Goal: Task Accomplishment & Management: Manage account settings

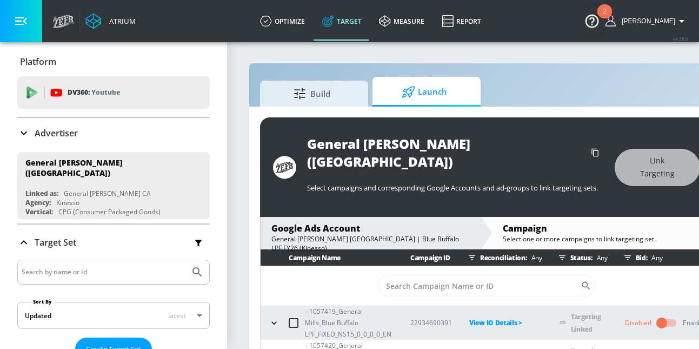
click at [22, 15] on icon "button" at bounding box center [21, 21] width 12 height 12
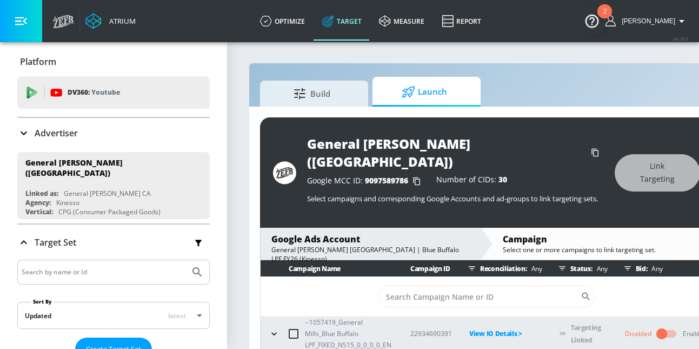
click at [32, 21] on button "button" at bounding box center [21, 21] width 42 height 42
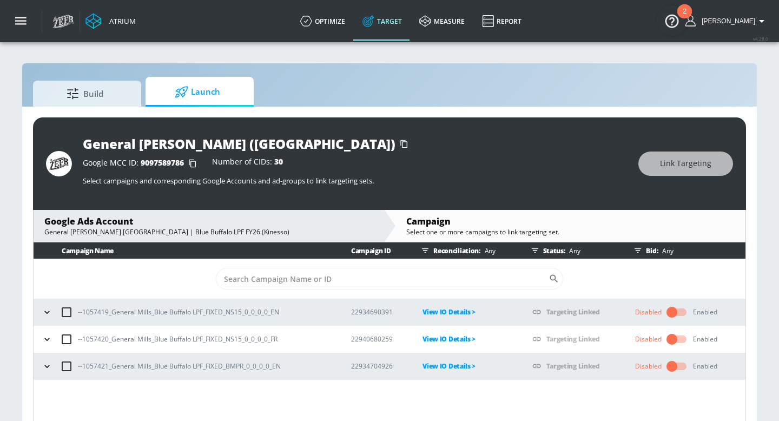
scroll to position [16, 0]
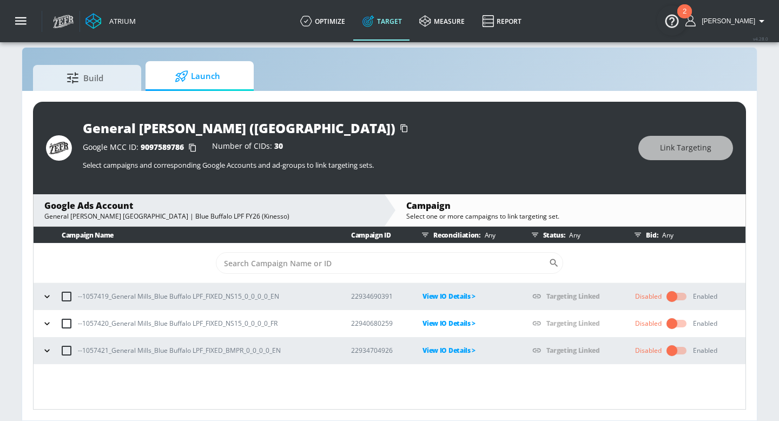
click at [47, 295] on icon "button" at bounding box center [47, 296] width 11 height 11
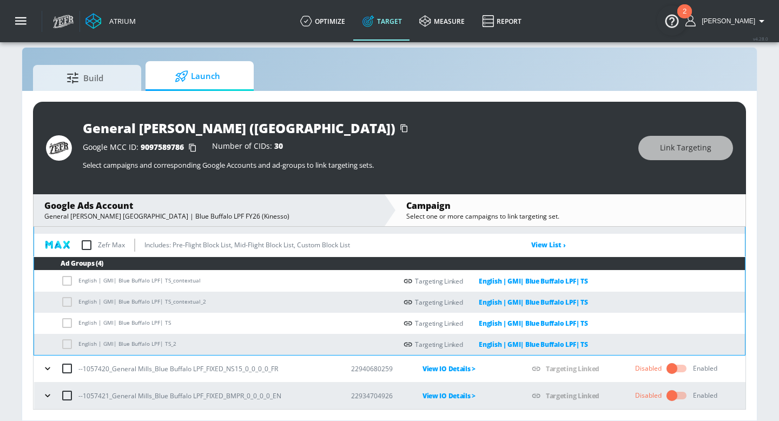
scroll to position [63, 0]
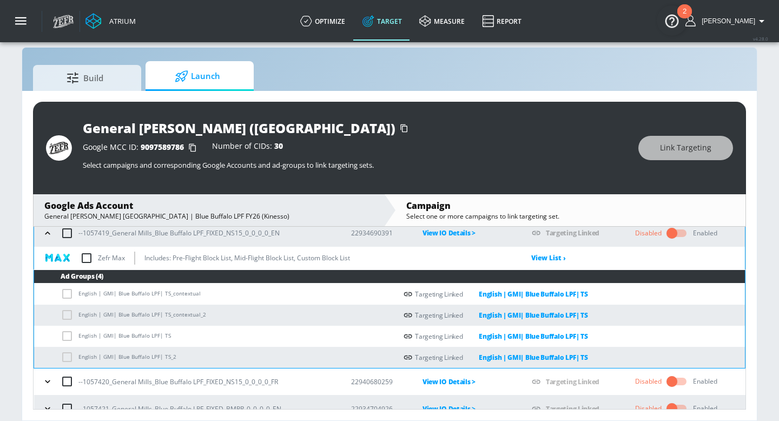
click at [49, 235] on icon "button" at bounding box center [47, 233] width 11 height 11
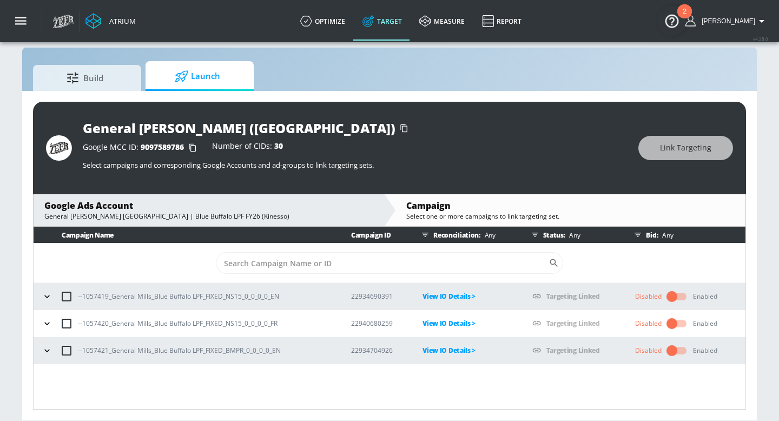
scroll to position [0, 0]
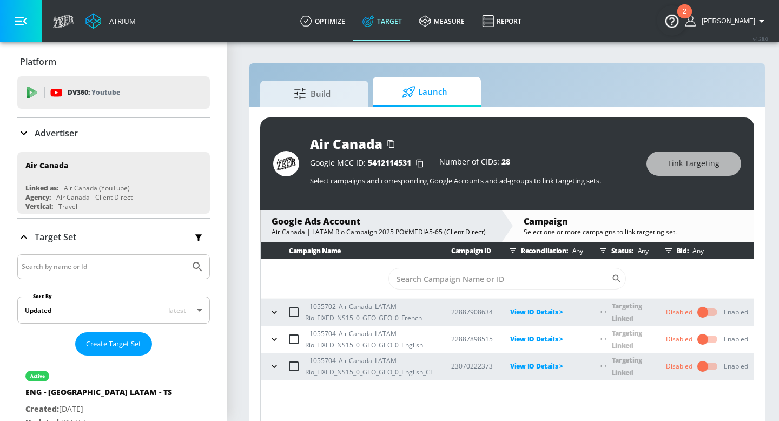
scroll to position [16, 0]
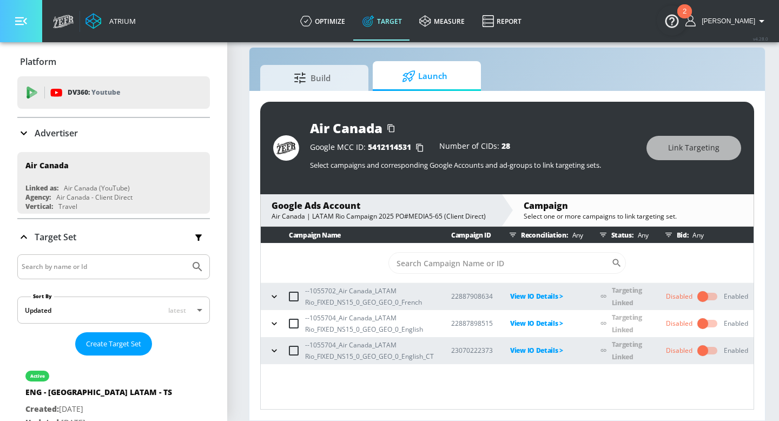
click at [22, 30] on button "button" at bounding box center [21, 21] width 42 height 42
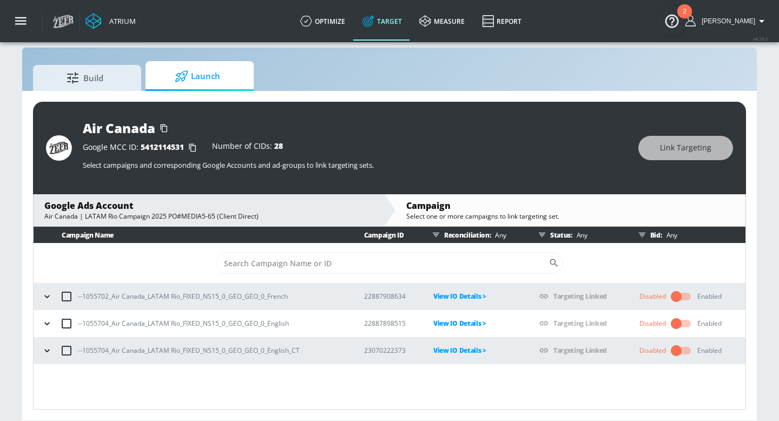
click at [44, 296] on icon "button" at bounding box center [47, 296] width 11 height 11
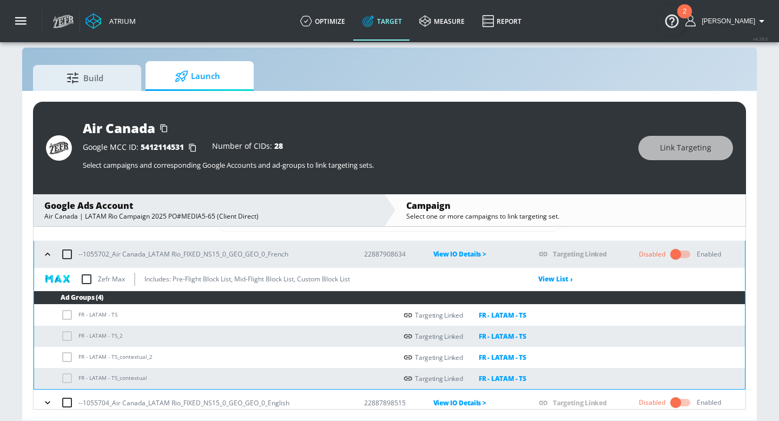
scroll to position [41, 0]
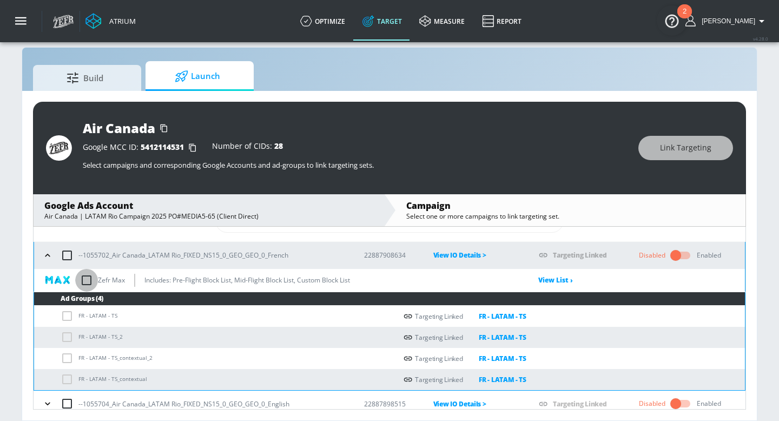
click at [86, 282] on input "checkbox" at bounding box center [86, 280] width 23 height 23
checkbox input "true"
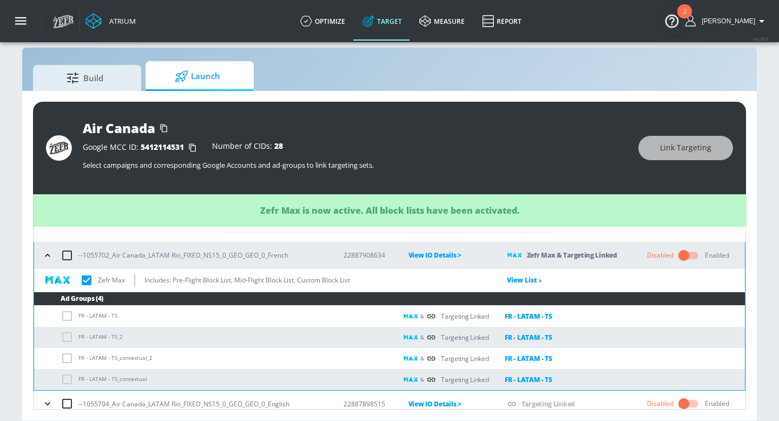
click at [44, 253] on icon "button" at bounding box center [47, 255] width 11 height 11
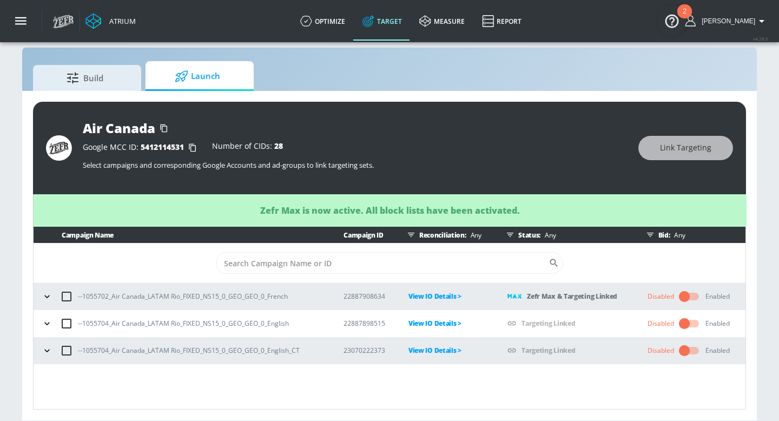
scroll to position [0, 0]
click at [47, 320] on icon "button" at bounding box center [47, 323] width 11 height 11
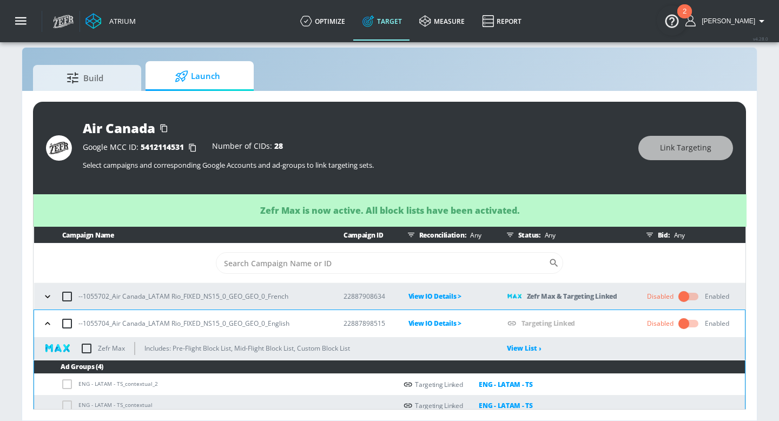
scroll to position [63, 0]
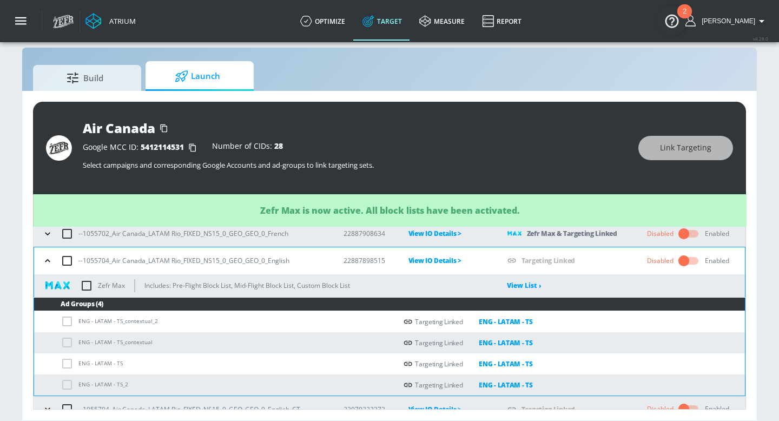
click at [86, 288] on input "checkbox" at bounding box center [86, 285] width 23 height 23
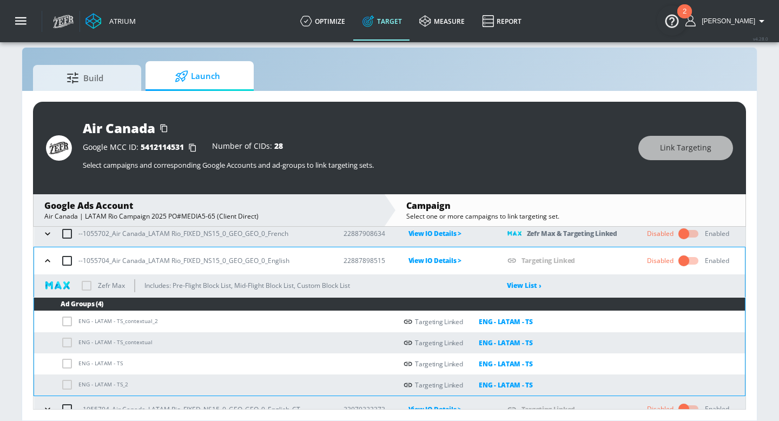
checkbox input "true"
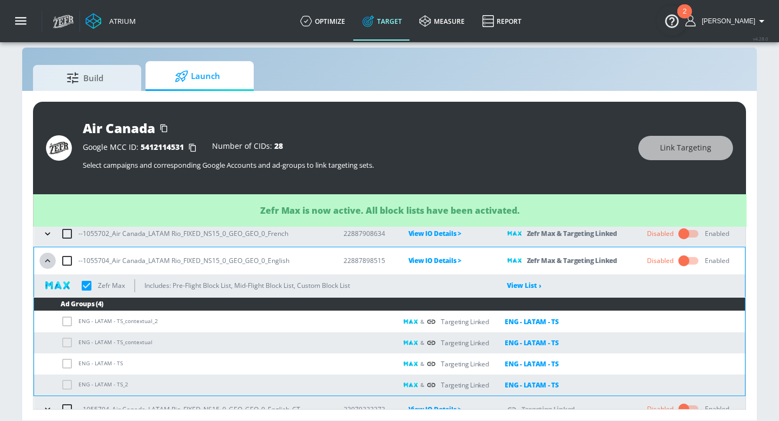
click at [49, 263] on icon "button" at bounding box center [47, 260] width 11 height 11
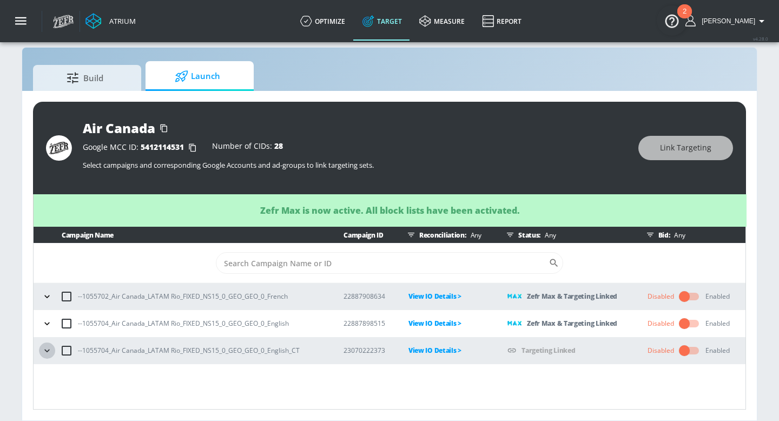
click at [44, 348] on icon "button" at bounding box center [47, 350] width 11 height 11
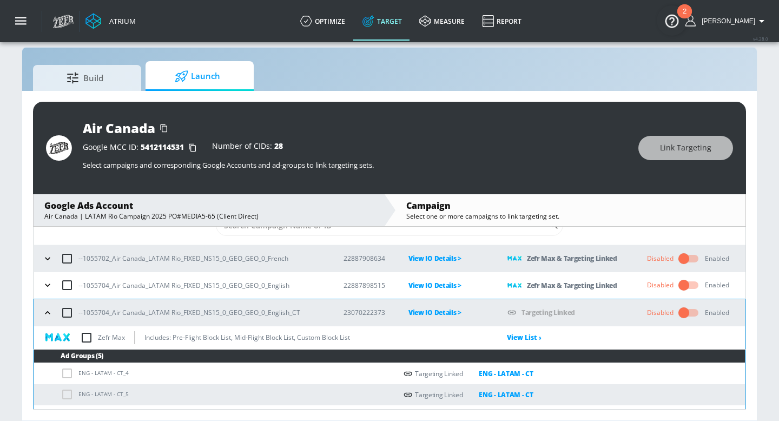
scroll to position [49, 0]
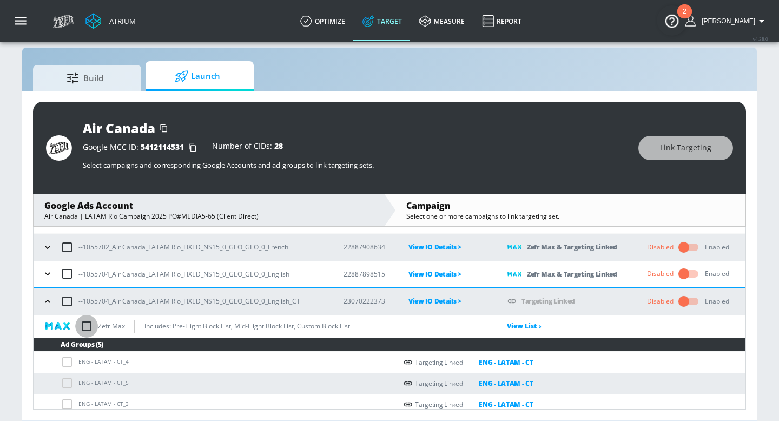
click at [85, 328] on input "checkbox" at bounding box center [86, 326] width 23 height 23
checkbox input "true"
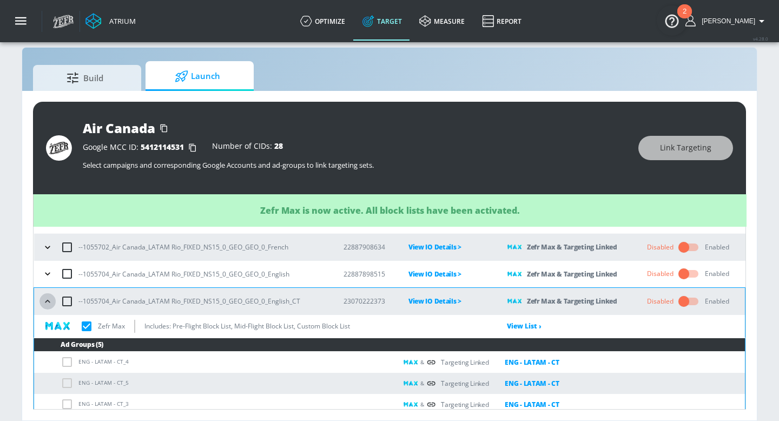
click at [48, 304] on icon "button" at bounding box center [47, 301] width 11 height 11
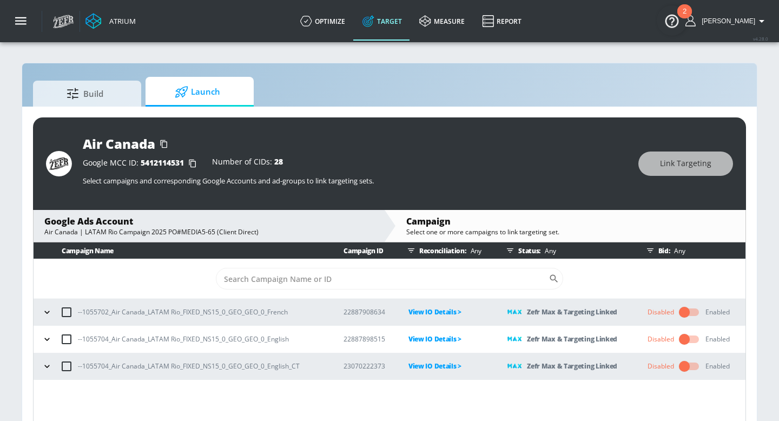
scroll to position [16, 0]
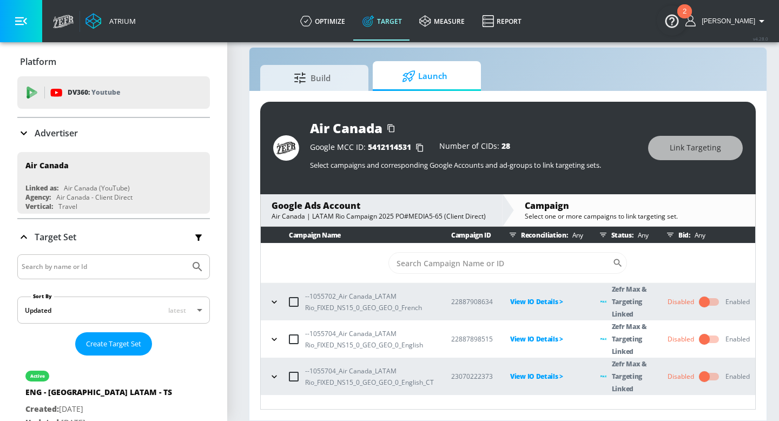
scroll to position [16, 0]
click at [20, 21] on icon "button" at bounding box center [21, 21] width 12 height 8
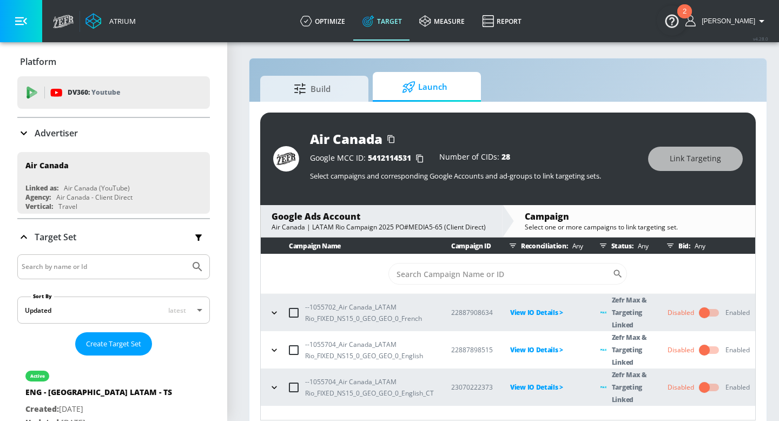
scroll to position [16, 0]
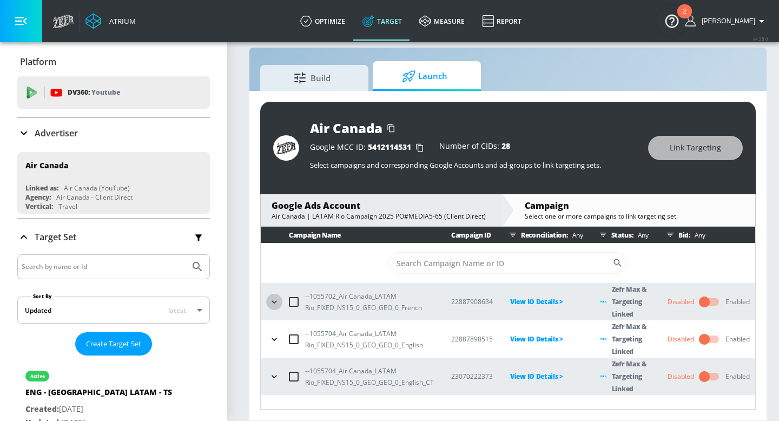
click at [275, 306] on icon "button" at bounding box center [274, 301] width 11 height 11
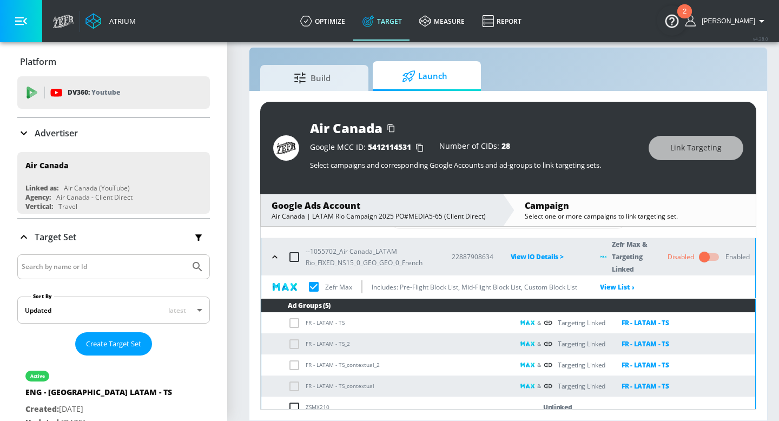
scroll to position [37, 0]
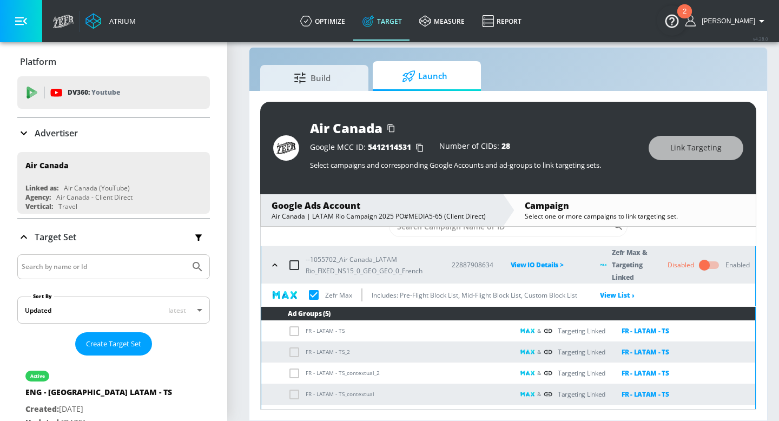
click at [275, 263] on icon "button" at bounding box center [274, 265] width 11 height 11
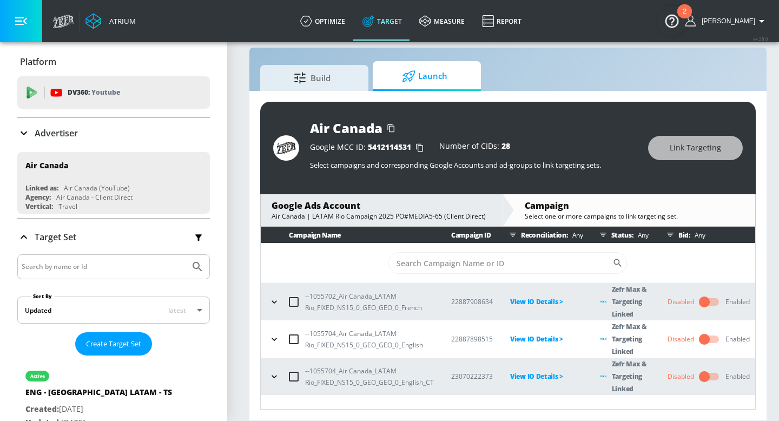
scroll to position [0, 0]
